Goal: Check status

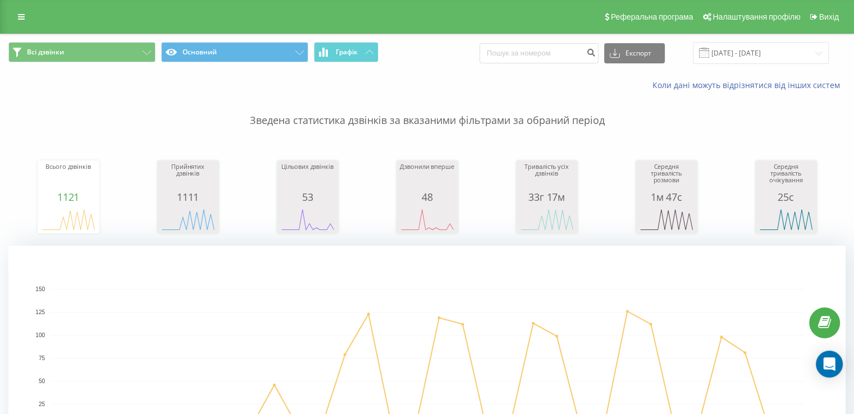
scroll to position [112, 0]
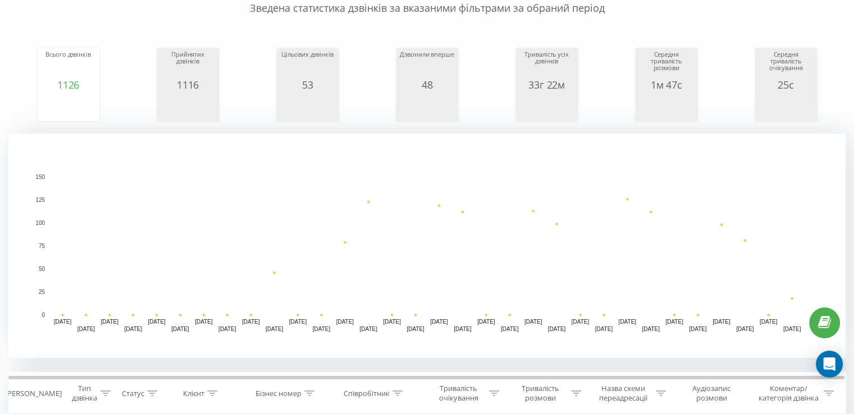
scroll to position [168, 0]
